Goal: Information Seeking & Learning: Learn about a topic

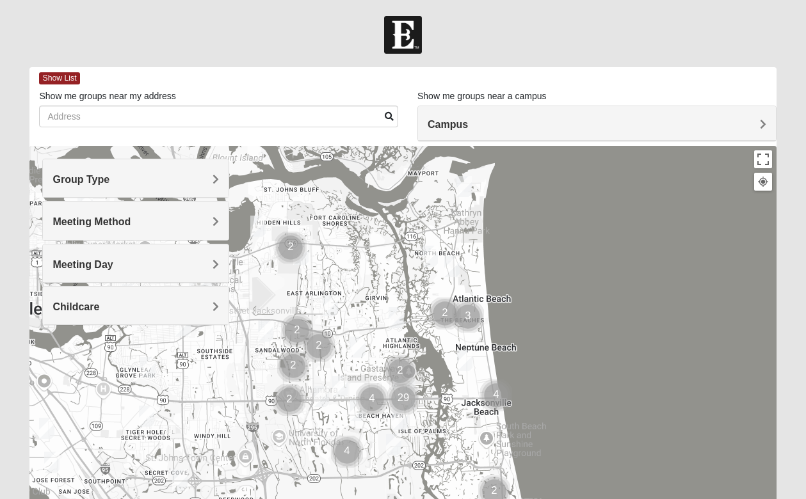
click at [127, 182] on h4 "Group Type" at bounding box center [135, 179] width 166 height 12
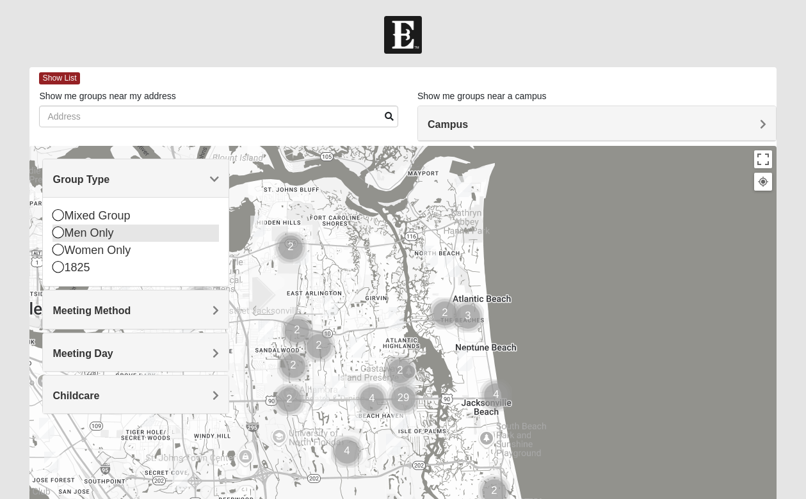
click at [59, 232] on icon at bounding box center [58, 233] width 12 height 12
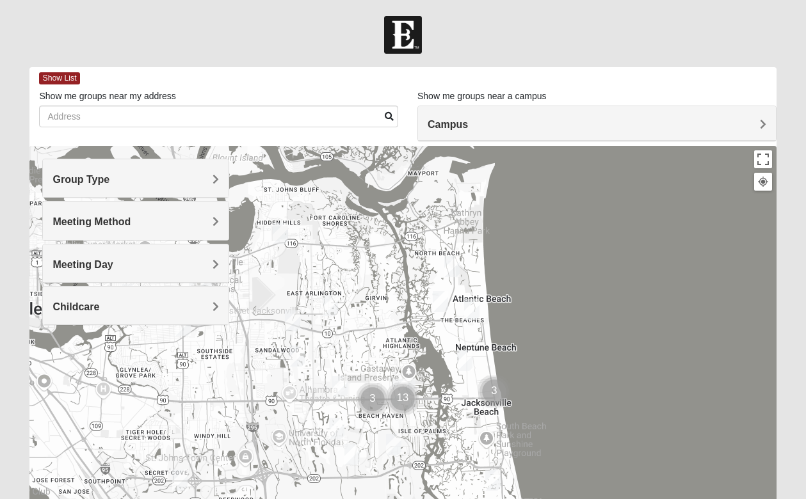
click at [157, 230] on div "Meeting Method" at bounding box center [136, 221] width 186 height 38
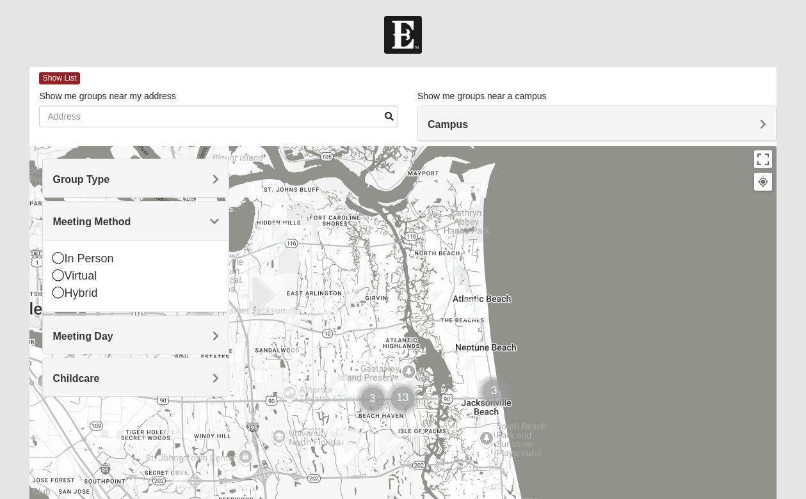
click at [157, 230] on div "Meeting Method" at bounding box center [136, 221] width 186 height 38
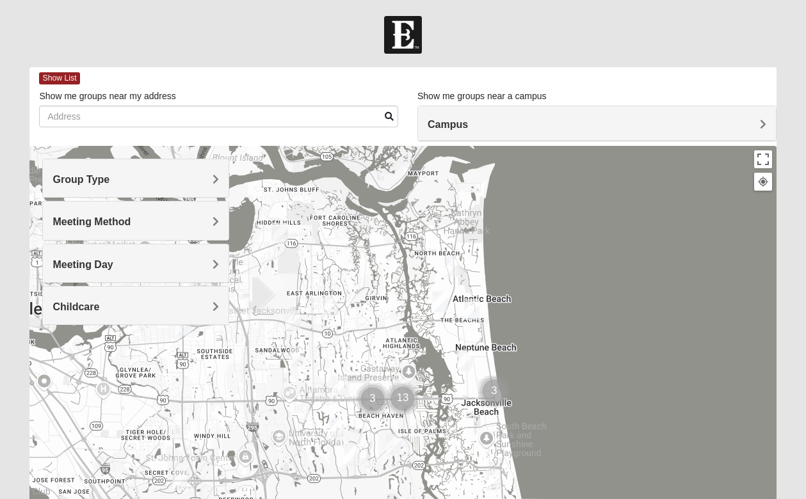
click at [147, 269] on h4 "Meeting Day" at bounding box center [135, 265] width 166 height 12
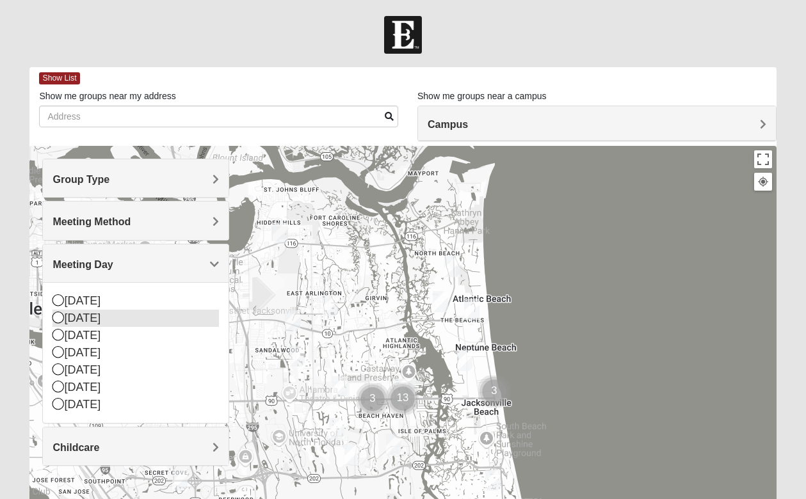
click at [58, 315] on icon at bounding box center [58, 318] width 12 height 12
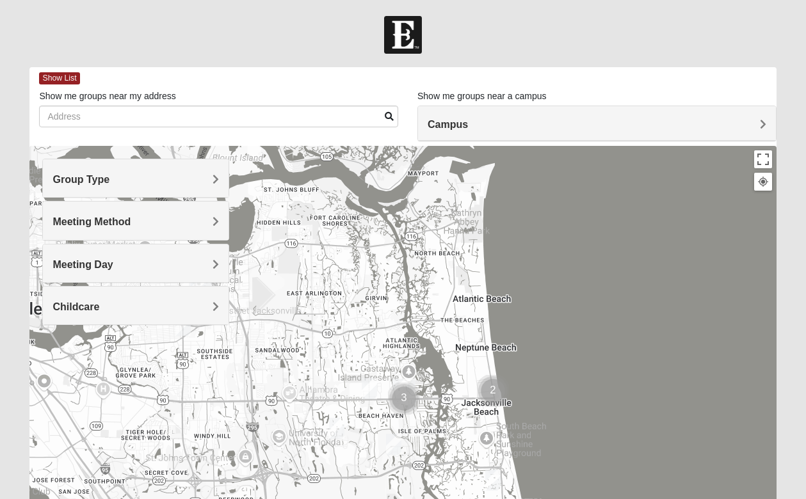
click at [177, 252] on div "Meeting Day" at bounding box center [136, 263] width 186 height 38
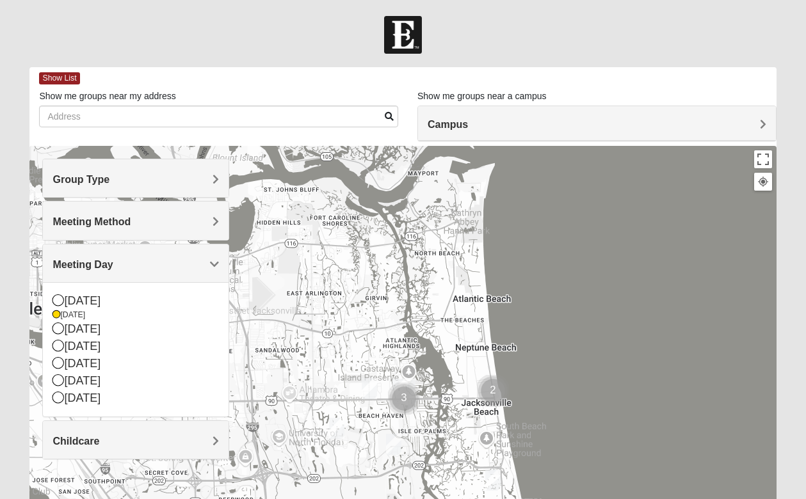
click at [177, 252] on div "Meeting Day" at bounding box center [136, 263] width 186 height 38
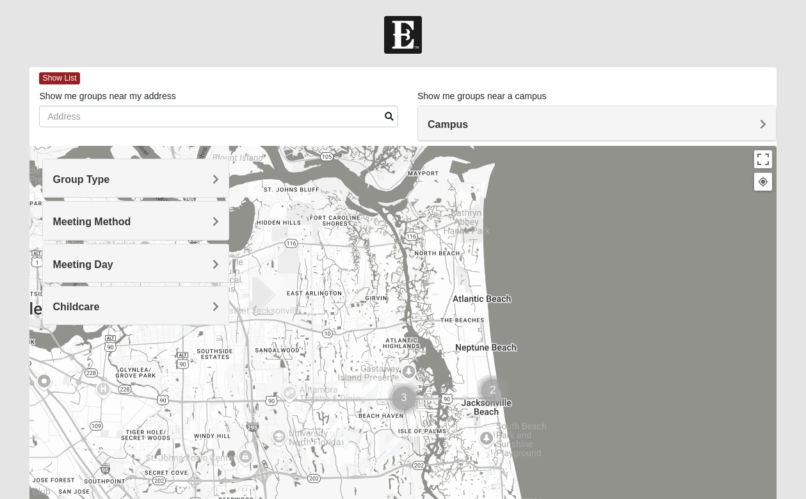
click at [502, 129] on h4 "Campus" at bounding box center [596, 124] width 338 height 12
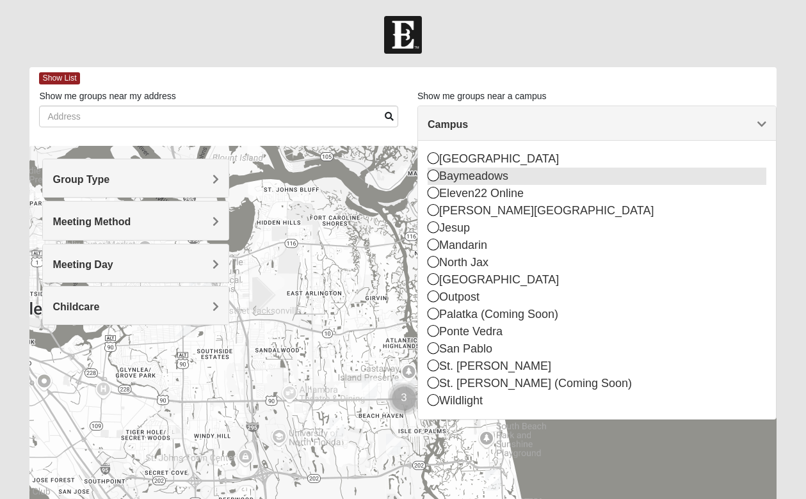
click at [497, 179] on div "Baymeadows" at bounding box center [596, 176] width 338 height 17
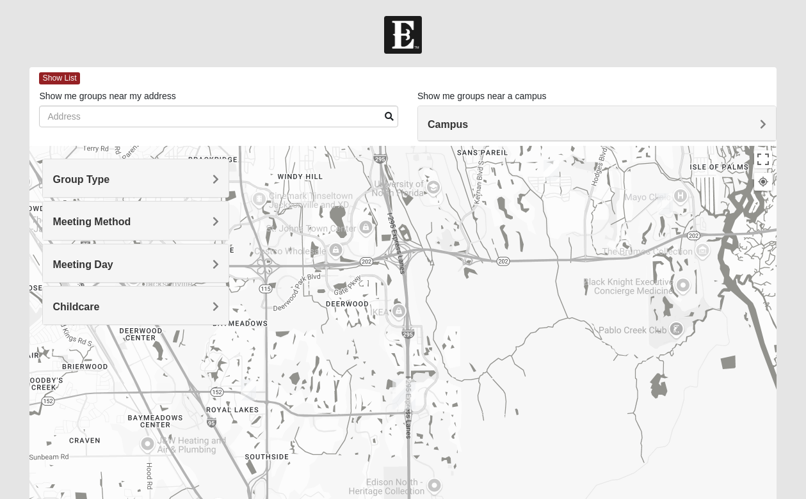
click at [250, 392] on img "Mens Mathis/Smid 32256" at bounding box center [248, 389] width 15 height 21
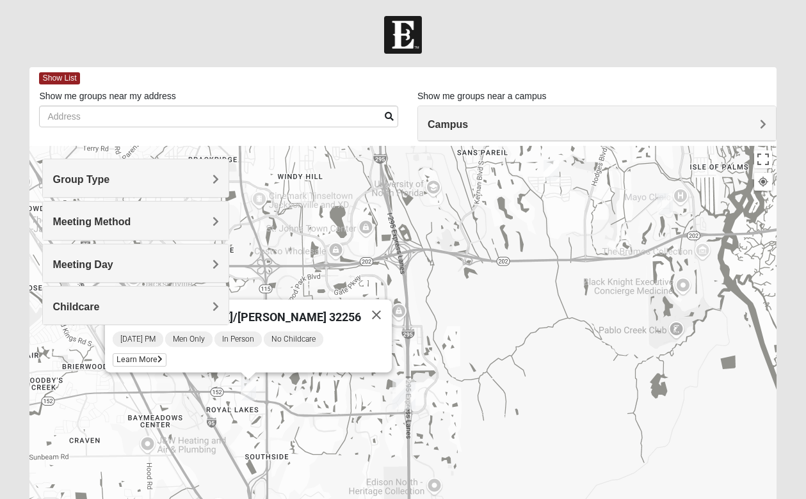
click at [273, 195] on div "Mens [PERSON_NAME]/[PERSON_NAME] 32256 [DATE] PM Men Only In Person No Childcar…" at bounding box center [402, 402] width 746 height 512
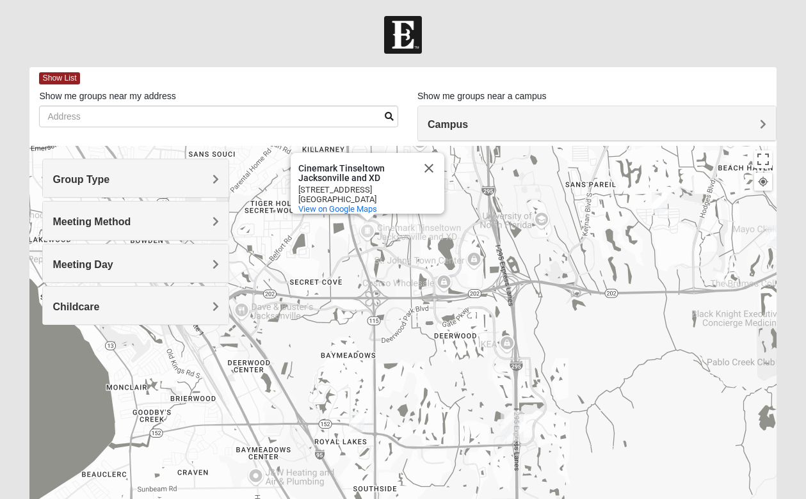
drag, startPoint x: 325, startPoint y: 411, endPoint x: 555, endPoint y: 323, distance: 246.1
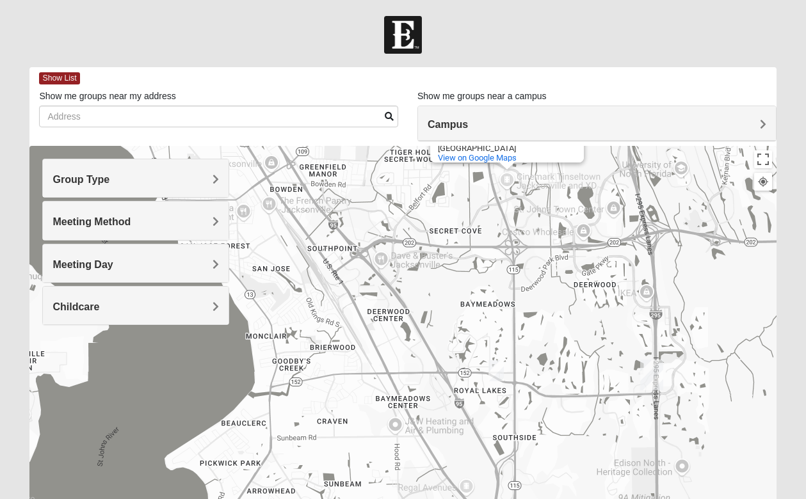
click at [495, 373] on img "Mens Mathis/Smid 32256" at bounding box center [495, 370] width 15 height 21
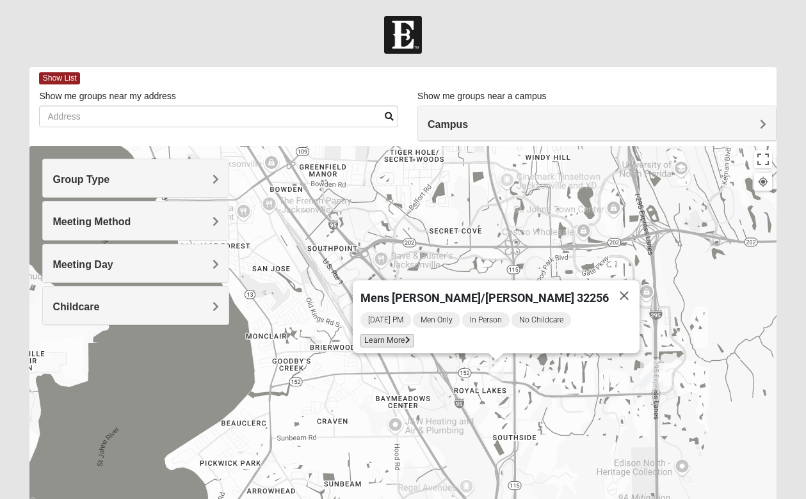
click at [410, 337] on icon at bounding box center [407, 341] width 5 height 8
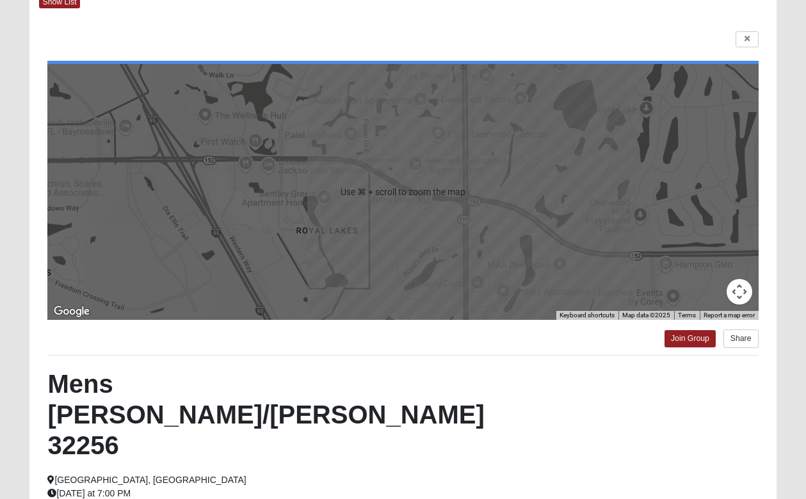
scroll to position [79, 0]
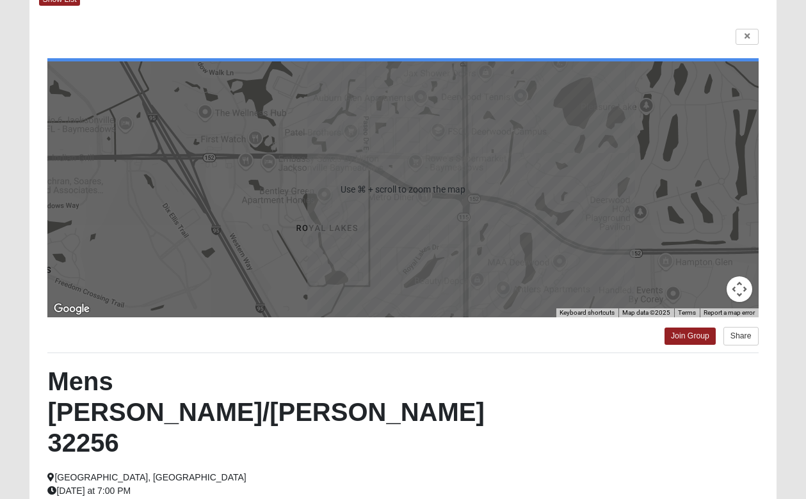
click at [445, 408] on div "Mens [PERSON_NAME]/[PERSON_NAME] 32256 [GEOGRAPHIC_DATA], [GEOGRAPHIC_DATA] [DA…" at bounding box center [402, 450] width 729 height 168
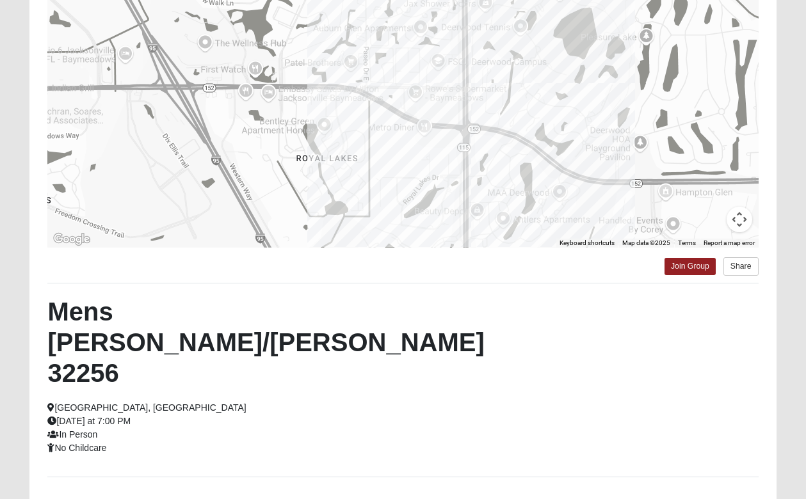
scroll to position [162, 0]
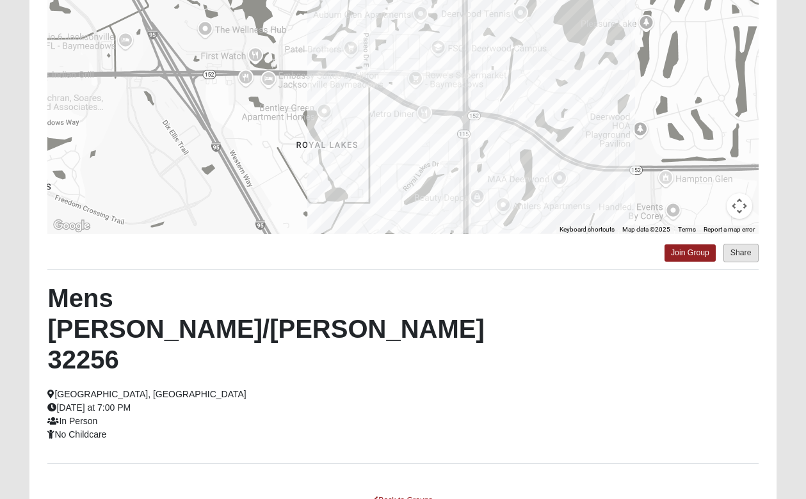
click at [742, 257] on button "Share" at bounding box center [740, 253] width 35 height 19
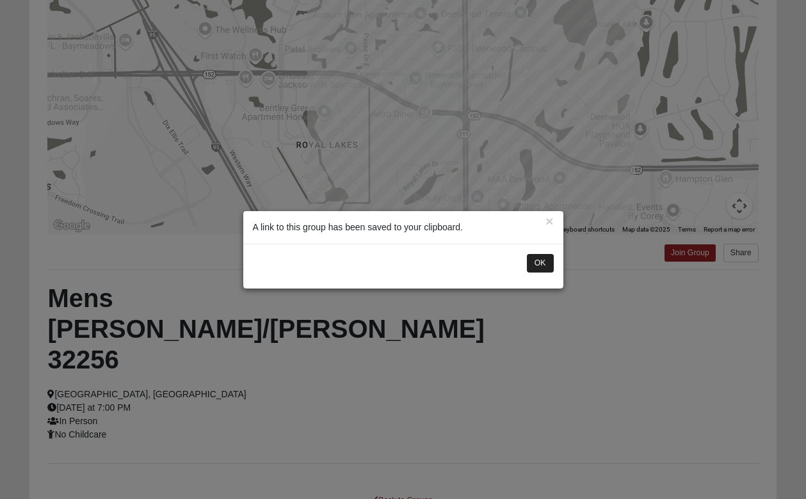
click at [548, 263] on button "OK" at bounding box center [540, 263] width 27 height 19
